Goal: Task Accomplishment & Management: Complete application form

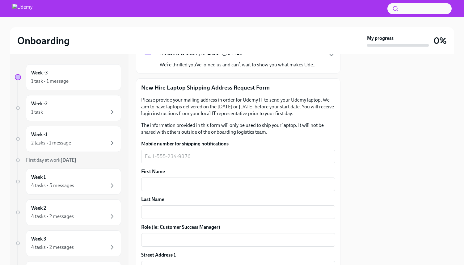
scroll to position [53, 0]
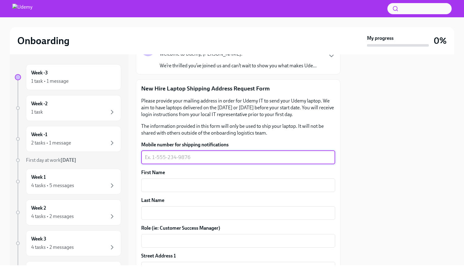
click at [258, 155] on textarea "Mobile number for shipping notifications" at bounding box center [238, 157] width 186 height 7
type textarea "9174348134"
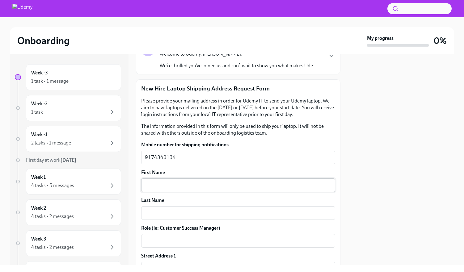
click at [208, 189] on div "x ​" at bounding box center [238, 185] width 194 height 14
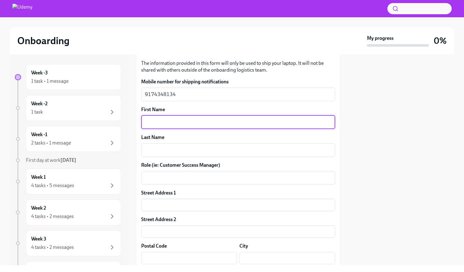
scroll to position [113, 0]
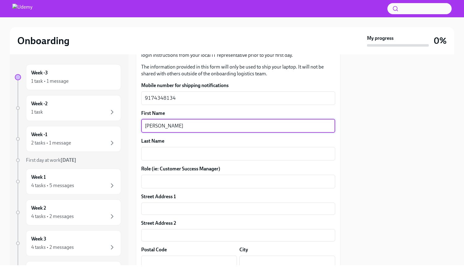
type textarea "[PERSON_NAME]"
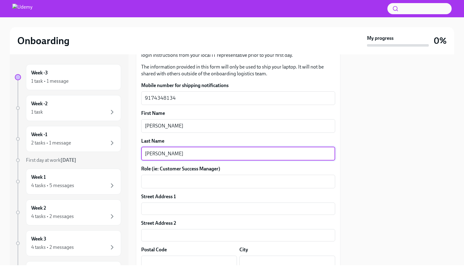
type textarea "[PERSON_NAME]"
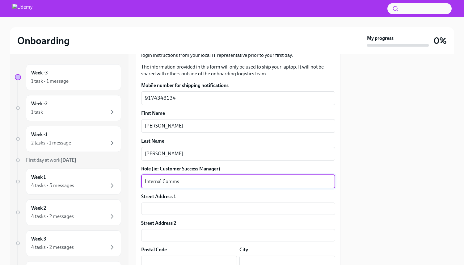
type textarea "Internal Comms"
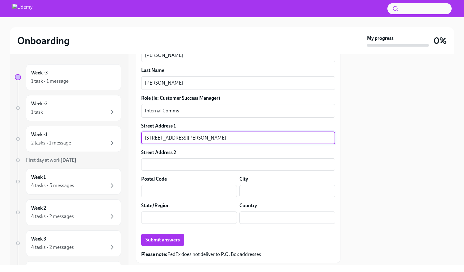
scroll to position [183, 0]
type input "[STREET_ADDRESS][PERSON_NAME]"
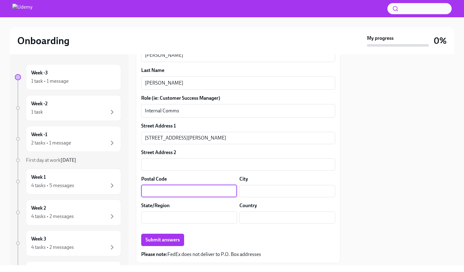
click at [190, 189] on input "text" at bounding box center [189, 191] width 96 height 12
type input "94117"
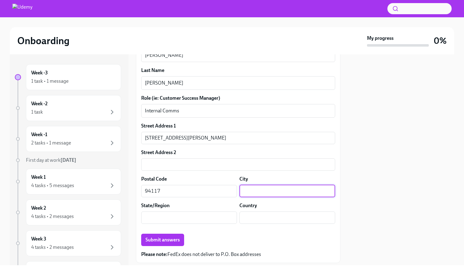
click at [293, 193] on input "text" at bounding box center [287, 191] width 96 height 12
type input "[GEOGRAPHIC_DATA]"
type input "CA"
type input "US"
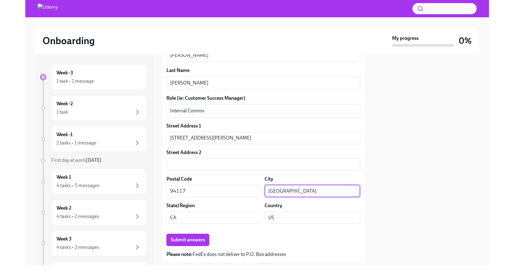
scroll to position [201, 0]
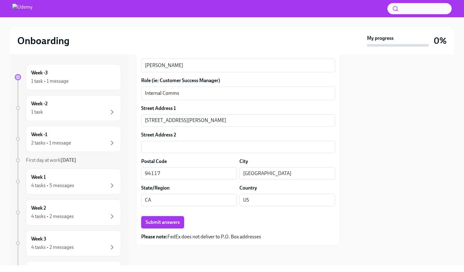
click at [176, 226] on button "Submit answers" at bounding box center [162, 222] width 43 height 12
